Goal: Task Accomplishment & Management: Use online tool/utility

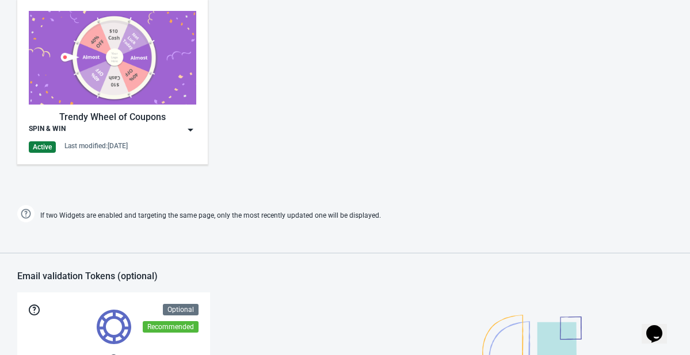
scroll to position [591, 0]
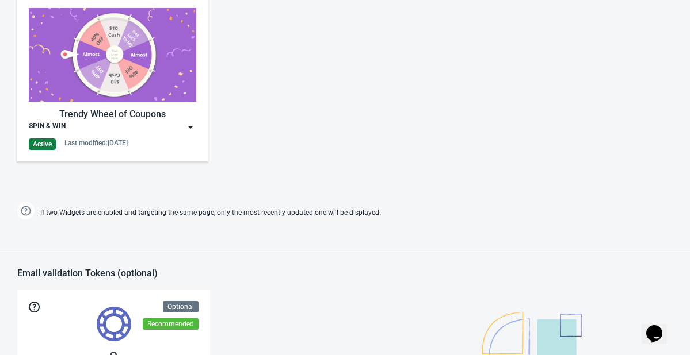
click at [191, 125] on img at bounding box center [191, 127] width 12 height 12
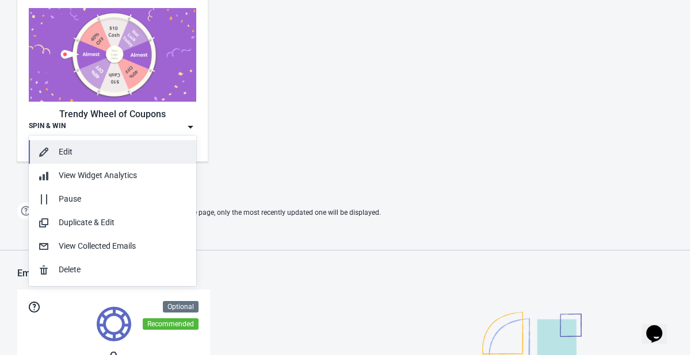
click at [93, 152] on div "Edit" at bounding box center [123, 152] width 128 height 12
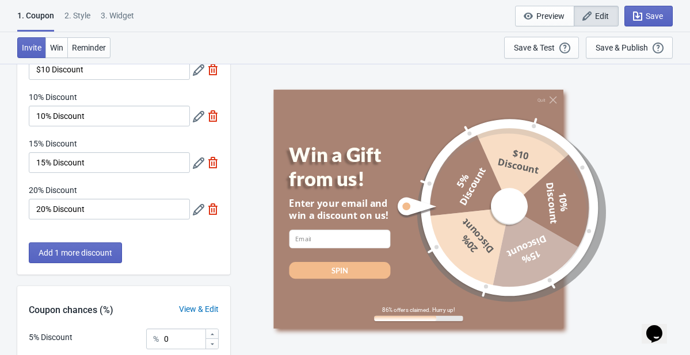
scroll to position [331, 0]
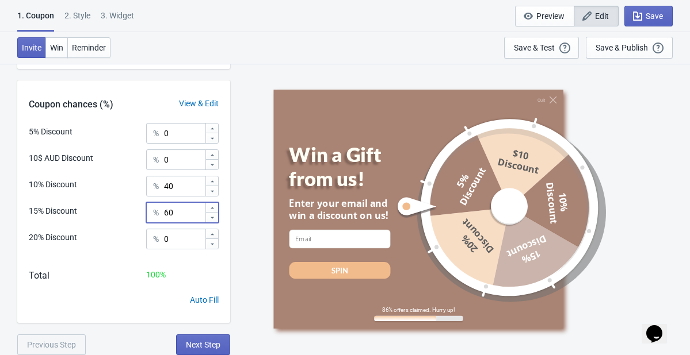
drag, startPoint x: 189, startPoint y: 211, endPoint x: 96, endPoint y: 204, distance: 92.9
click at [96, 204] on div "15% Discount % 60" at bounding box center [124, 209] width 190 height 15
type input "10"
click at [185, 237] on input "0" at bounding box center [183, 239] width 41 height 21
type input "10"
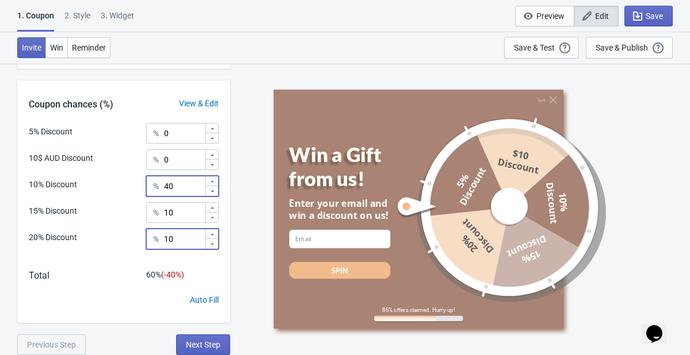
click at [178, 194] on input "40" at bounding box center [183, 186] width 41 height 21
type input "4"
type input "80"
click at [596, 51] on div "Save & Publish" at bounding box center [621, 47] width 52 height 9
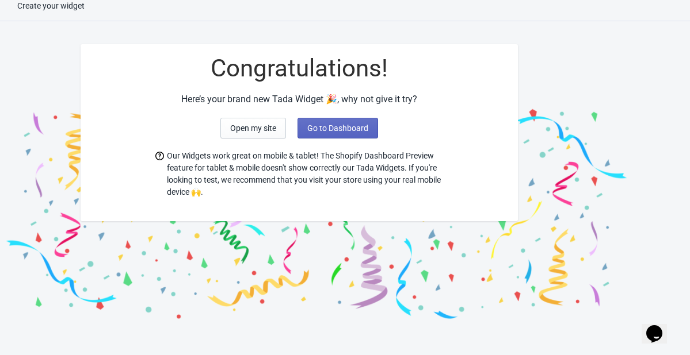
scroll to position [12, 0]
